Goal: Navigation & Orientation: Locate item on page

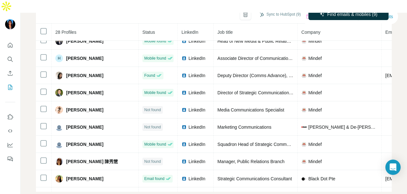
scroll to position [332, 0]
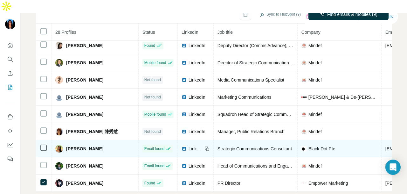
click at [189, 145] on span "LinkedIn" at bounding box center [196, 148] width 14 height 6
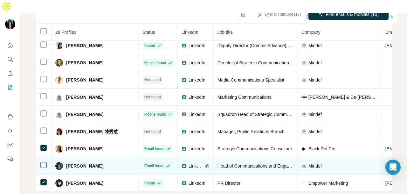
scroll to position [300, 0]
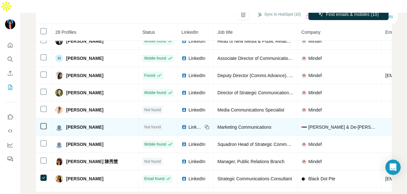
click at [189, 124] on span "LinkedIn" at bounding box center [196, 127] width 14 height 6
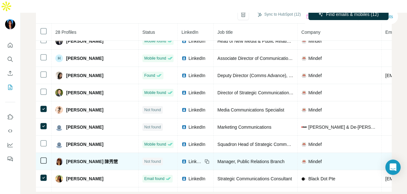
click at [46, 157] on icon at bounding box center [44, 161] width 8 height 8
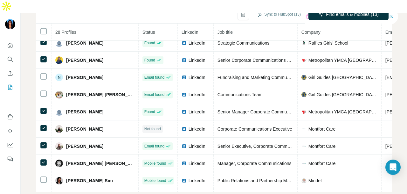
scroll to position [46, 0]
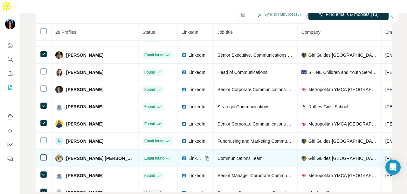
click at [189, 155] on span "LinkedIn" at bounding box center [196, 158] width 14 height 6
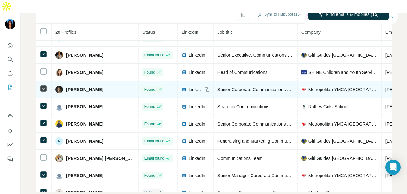
scroll to position [14, 0]
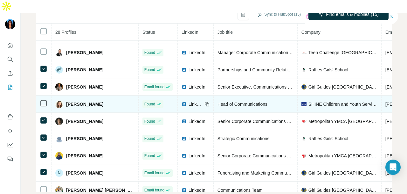
click at [189, 101] on span "LinkedIn" at bounding box center [196, 104] width 14 height 6
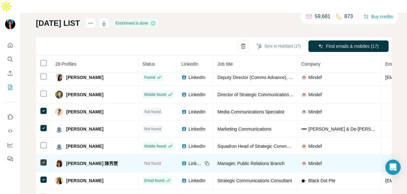
scroll to position [73, 0]
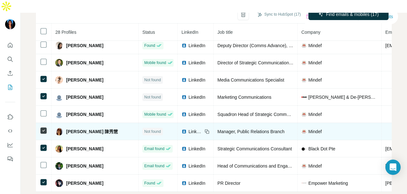
click at [189, 128] on span "LinkedIn" at bounding box center [196, 131] width 14 height 6
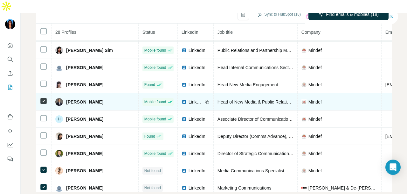
scroll to position [237, 0]
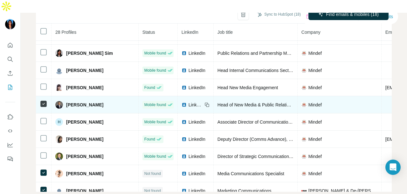
click at [189, 102] on span "LinkedIn" at bounding box center [196, 105] width 14 height 6
